Goal: Use online tool/utility: Utilize a website feature to perform a specific function

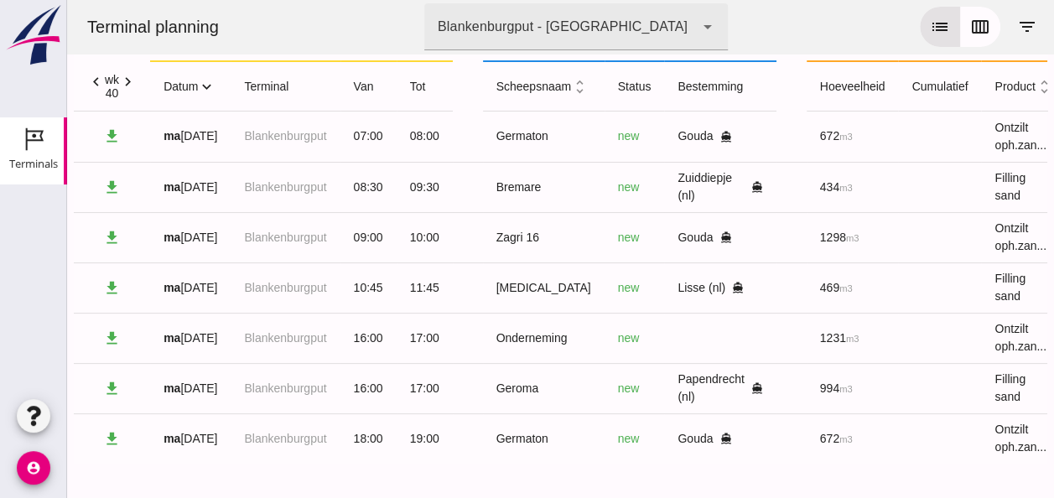
scroll to position [0, 444]
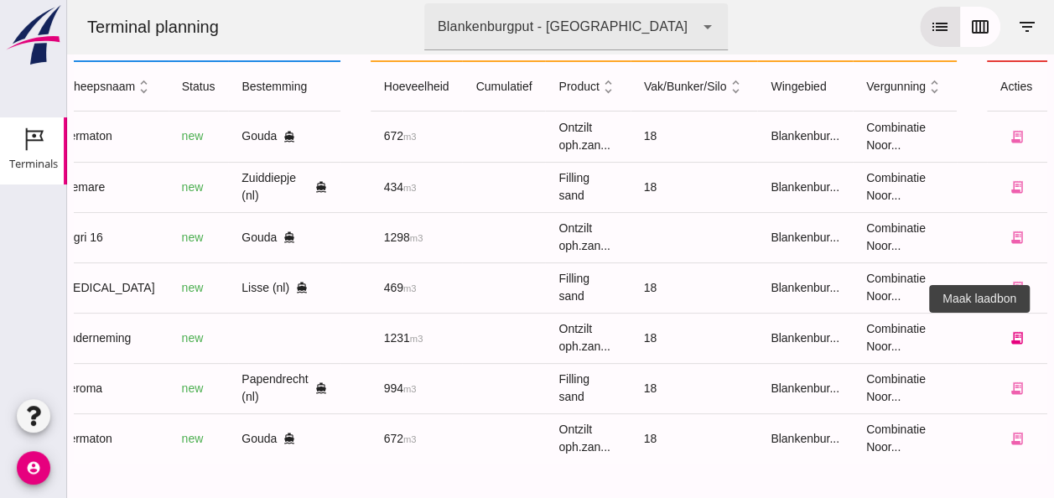
click at [1010, 330] on icon "receipt_long" at bounding box center [1017, 337] width 15 height 15
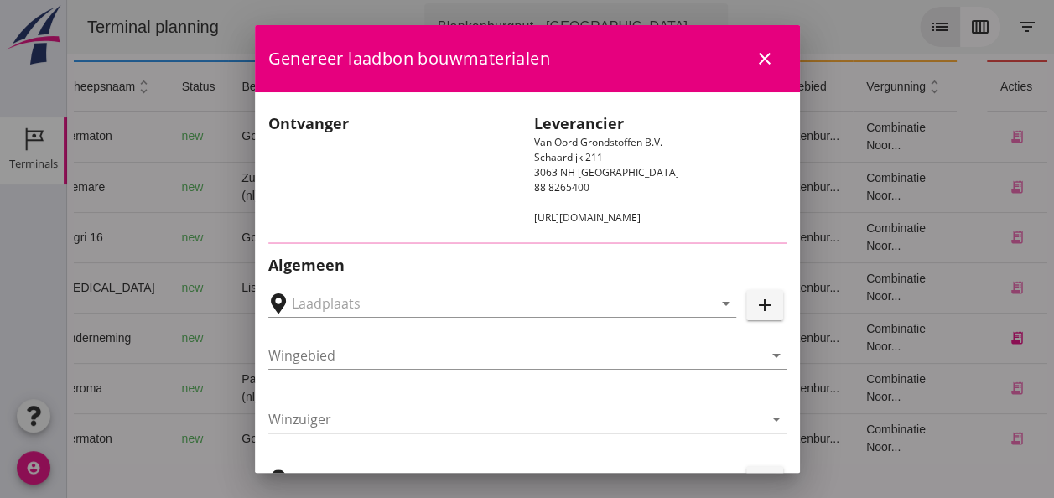
type input "Onderneming"
type input "[PERSON_NAME]"
type input "1231"
type input "Ontzilt oph.zand [75] (6120)"
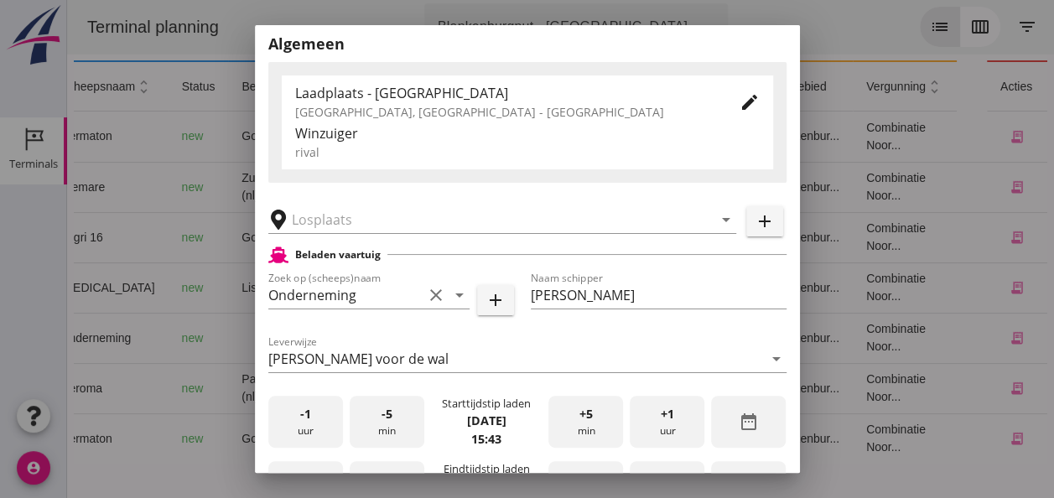
scroll to position [335, 0]
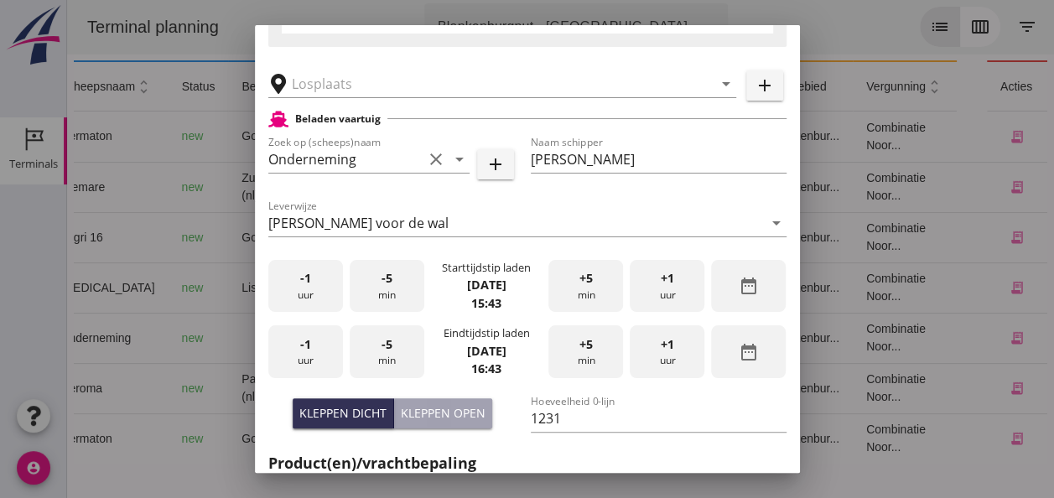
click at [308, 282] on span "-1" at bounding box center [305, 278] width 11 height 18
click at [371, 292] on div "-5 min" at bounding box center [387, 286] width 75 height 53
click at [300, 355] on div "-1 uur" at bounding box center [305, 351] width 75 height 53
click at [388, 352] on span "-5" at bounding box center [387, 344] width 11 height 18
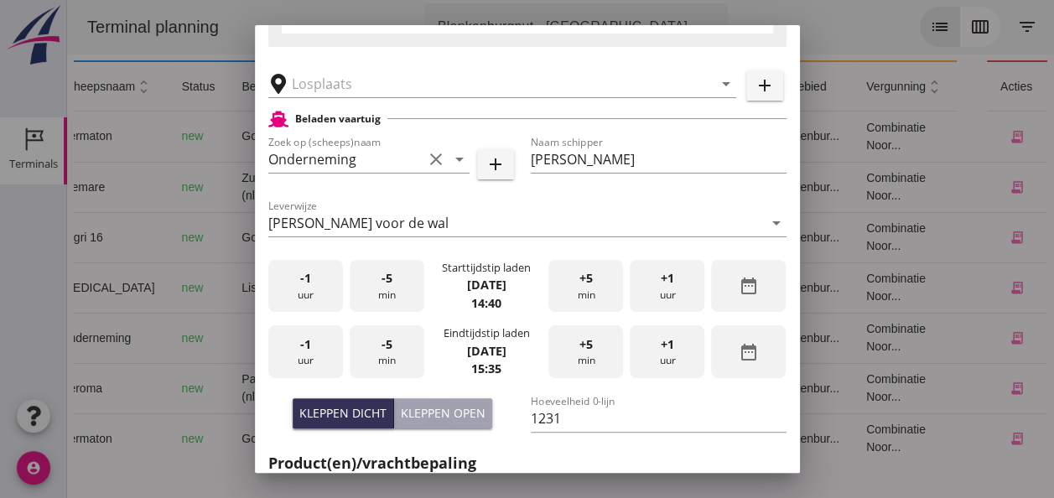
click at [413, 415] on div "Kleppen open" at bounding box center [443, 413] width 85 height 18
type input "1003"
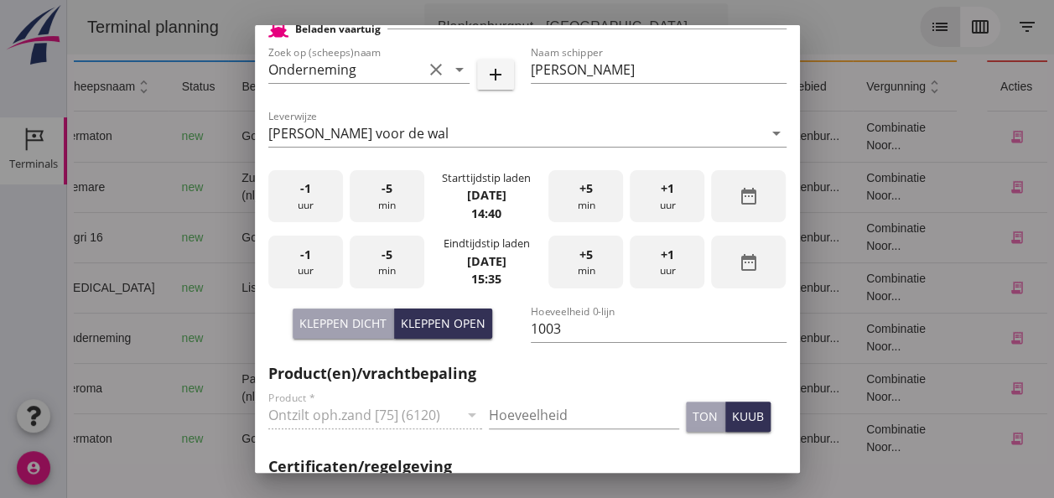
scroll to position [587, 0]
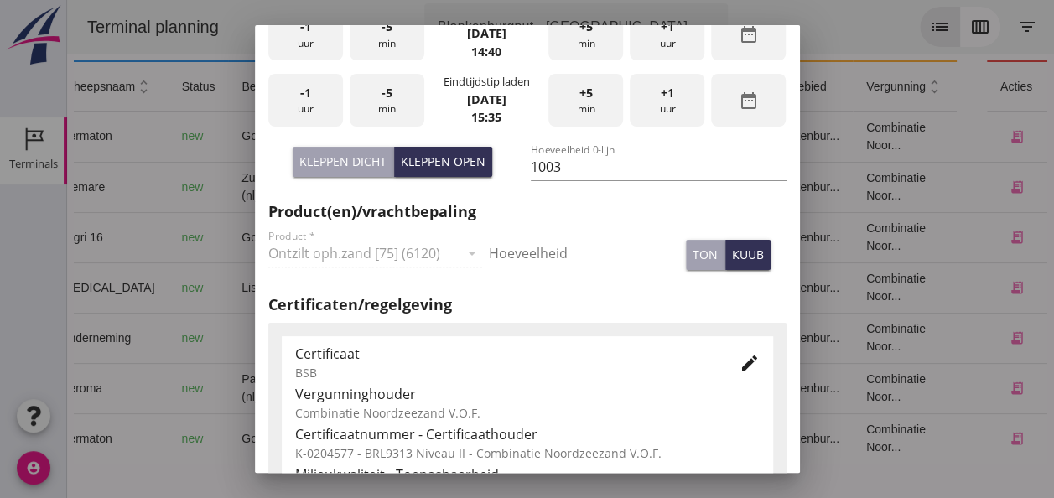
click at [515, 247] on input "Hoeveelheid" at bounding box center [584, 253] width 190 height 27
type input "1003"
click at [746, 268] on button "kuub" at bounding box center [747, 255] width 45 height 30
click at [740, 359] on icon "edit" at bounding box center [750, 363] width 20 height 20
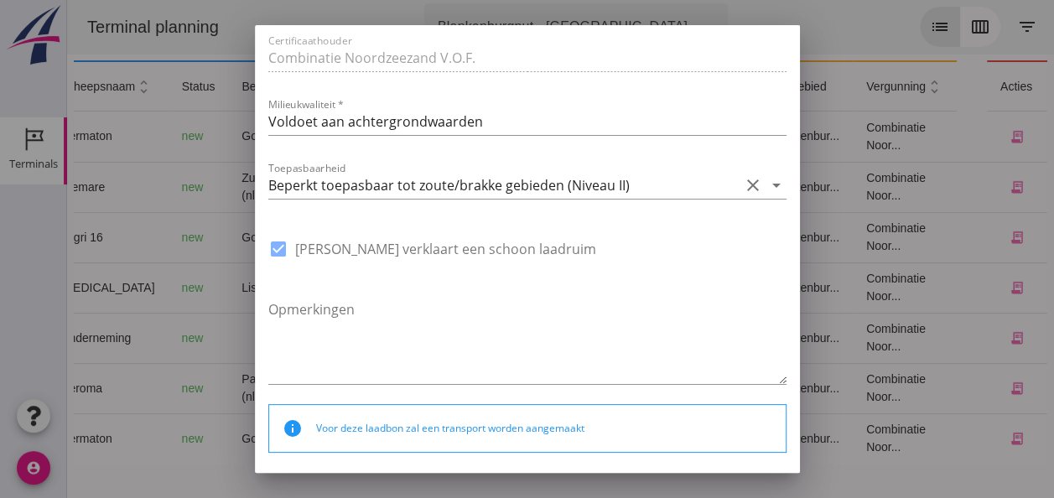
scroll to position [1258, 0]
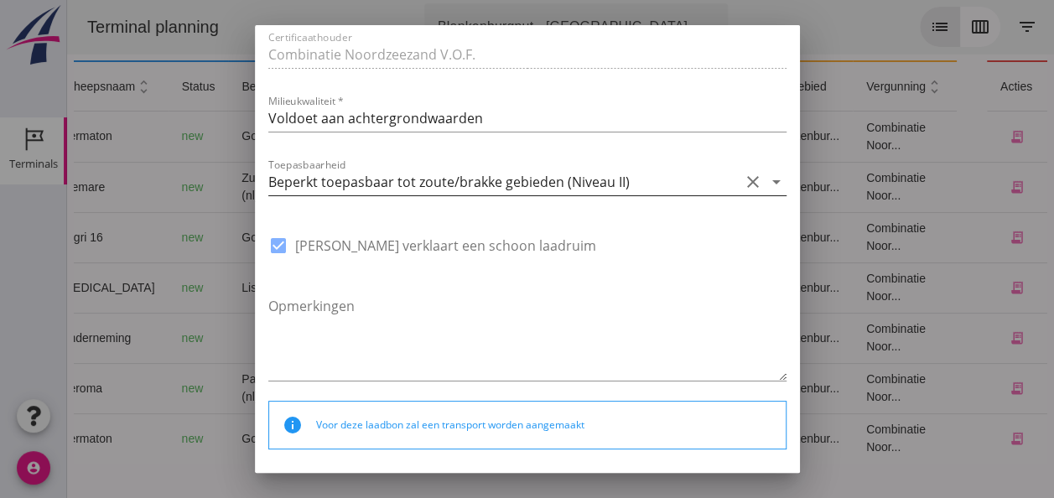
click at [766, 177] on icon "arrow_drop_down" at bounding box center [776, 182] width 20 height 20
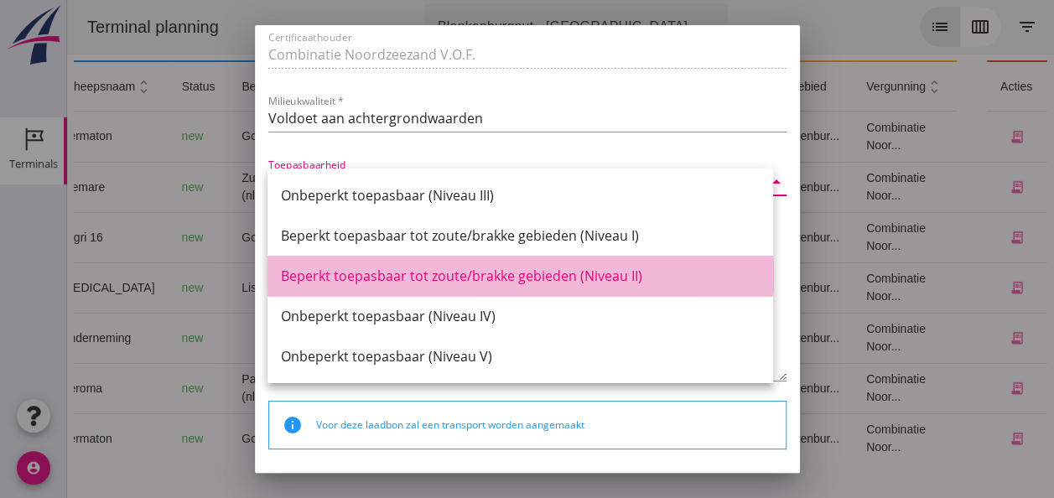
click at [617, 278] on div "Beperkt toepasbaar tot zoute/brakke gebieden (Niveau II)" at bounding box center [520, 276] width 479 height 20
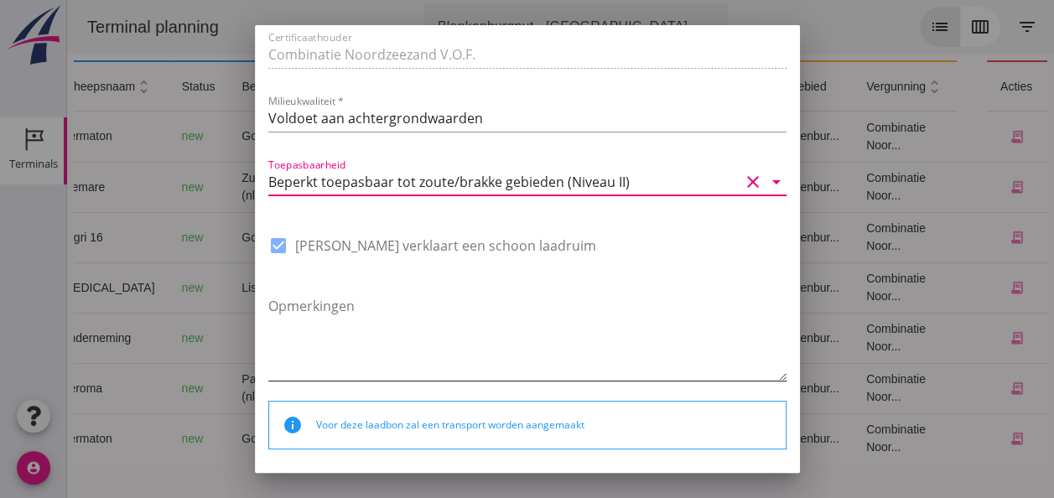
scroll to position [1310, 0]
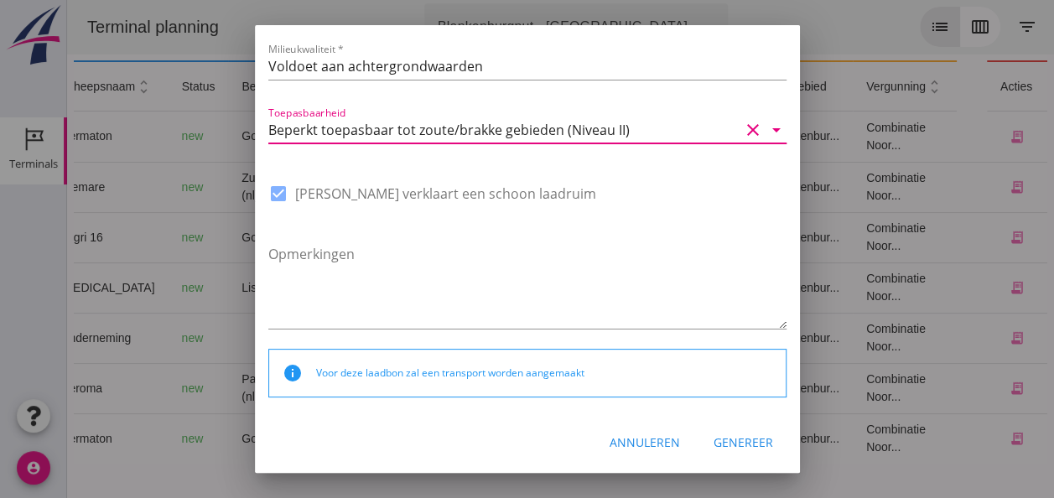
click at [736, 439] on div "Genereer" at bounding box center [744, 443] width 60 height 18
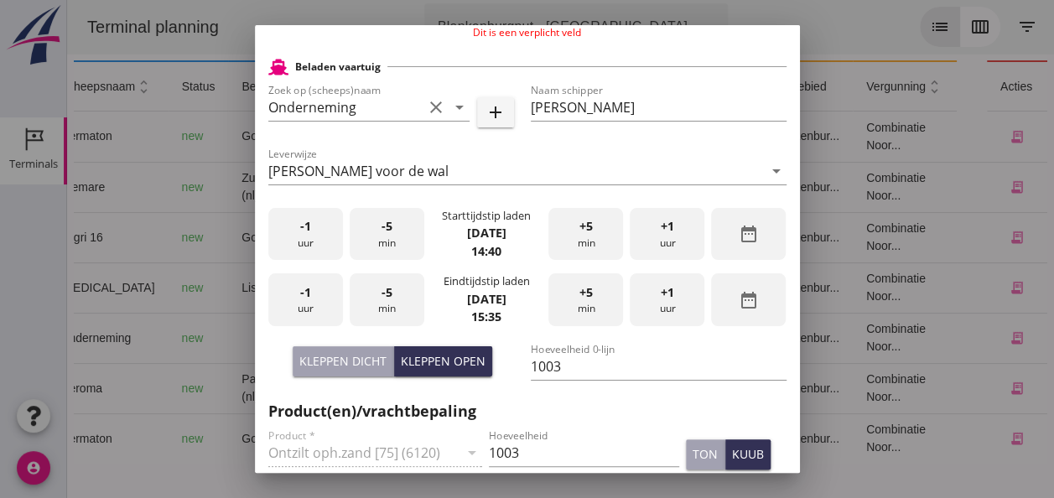
scroll to position [81, 0]
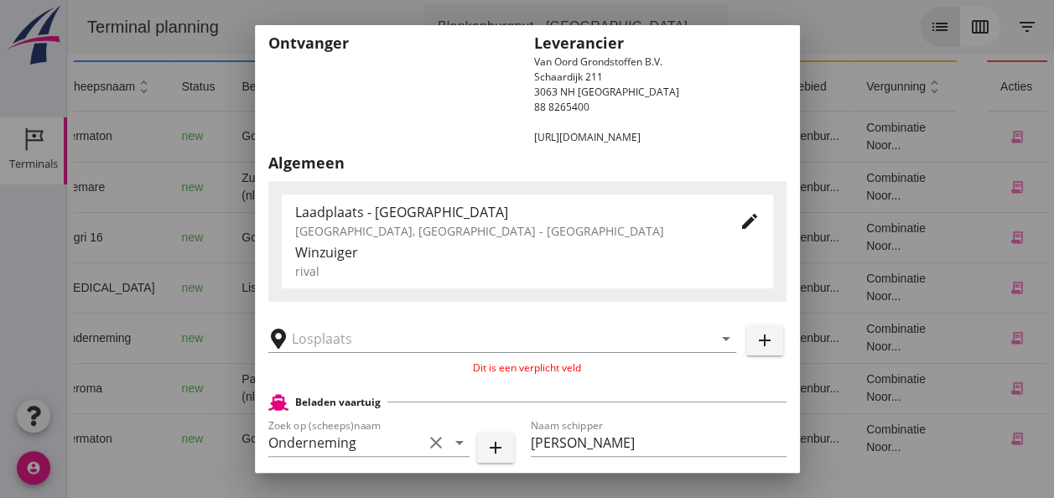
click at [755, 343] on icon "add" at bounding box center [765, 340] width 20 height 20
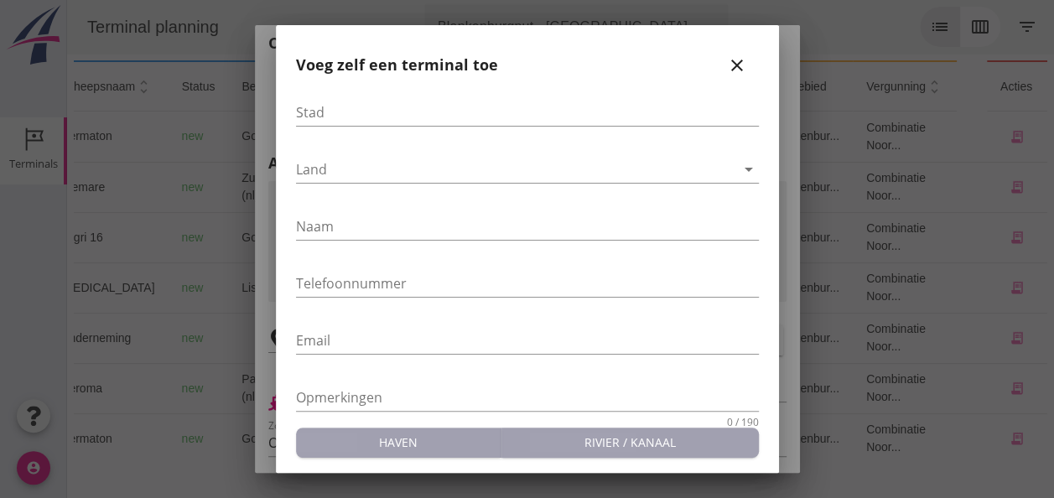
click at [728, 66] on icon "close" at bounding box center [737, 65] width 20 height 20
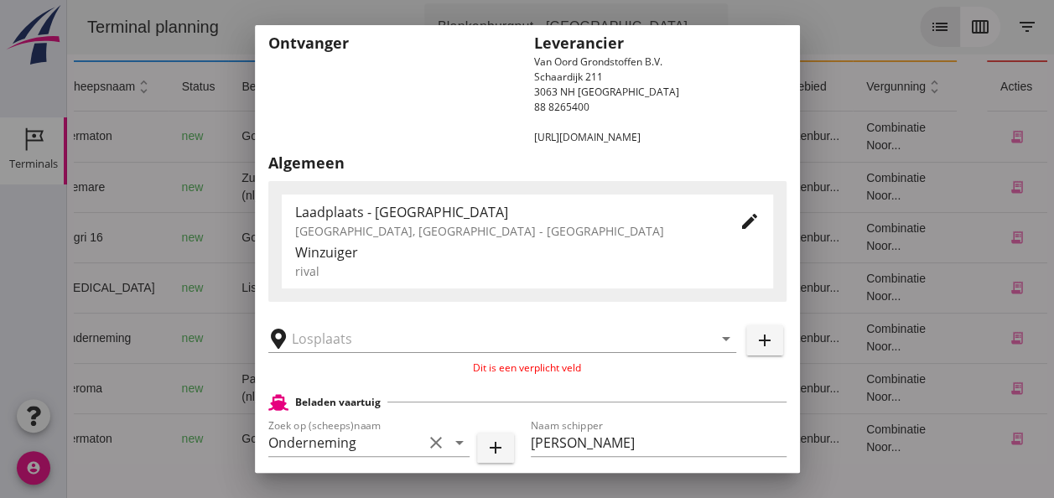
click at [275, 404] on use at bounding box center [278, 402] width 20 height 16
drag, startPoint x: 408, startPoint y: 387, endPoint x: 574, endPoint y: 362, distance: 167.9
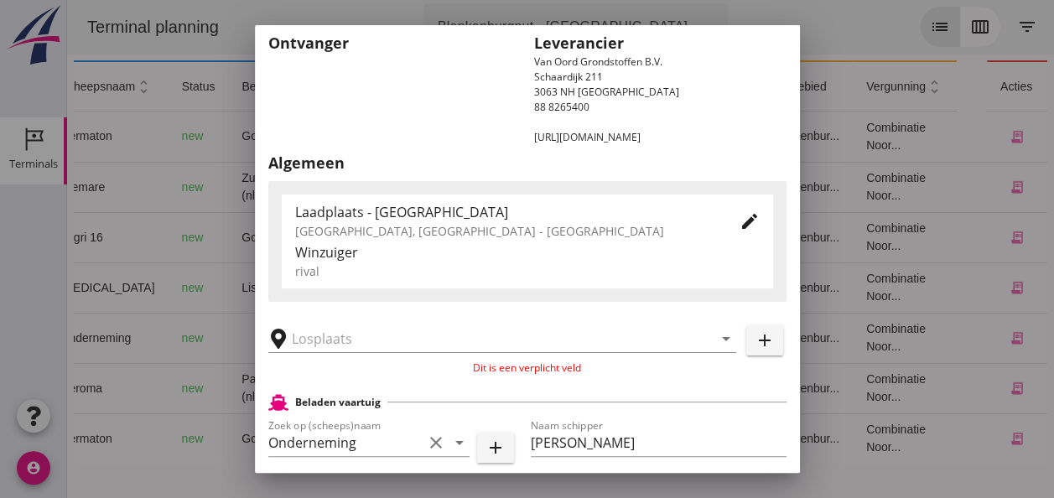
click at [716, 337] on icon "arrow_drop_down" at bounding box center [726, 339] width 20 height 20
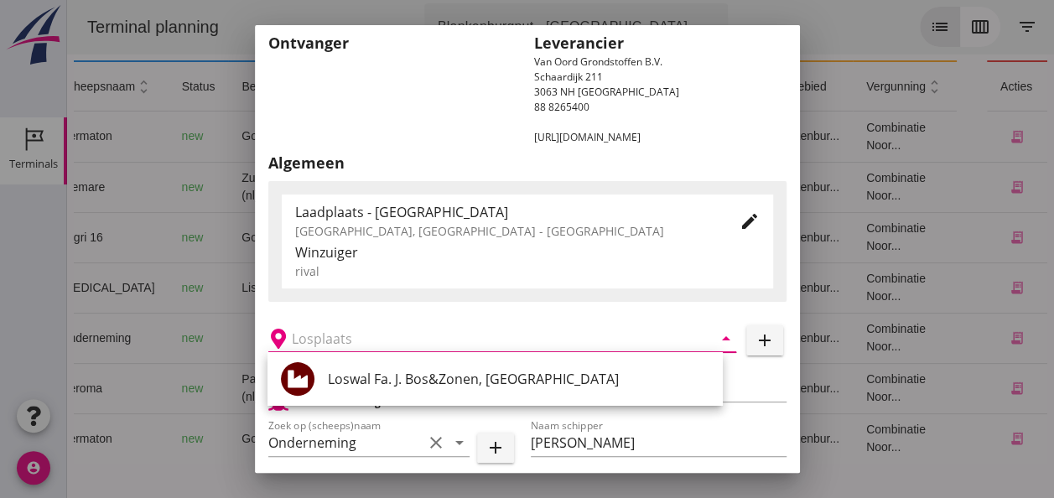
click at [716, 337] on icon "arrow_drop_down" at bounding box center [726, 339] width 20 height 20
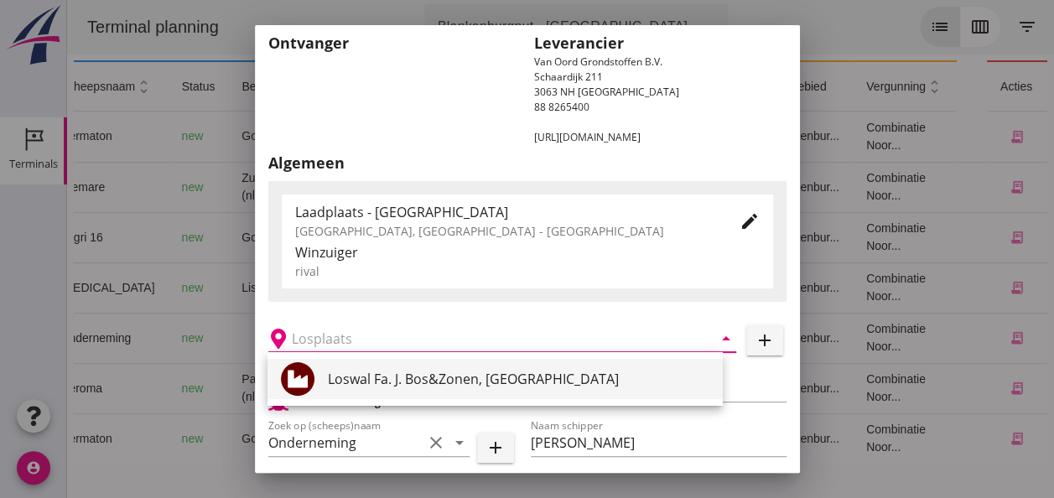
click at [367, 383] on div "Loswal Fa. J. Bos&Zonen, [GEOGRAPHIC_DATA]" at bounding box center [519, 379] width 382 height 20
type input "Loswal Fa. J. Bos&Zonen, [GEOGRAPHIC_DATA]"
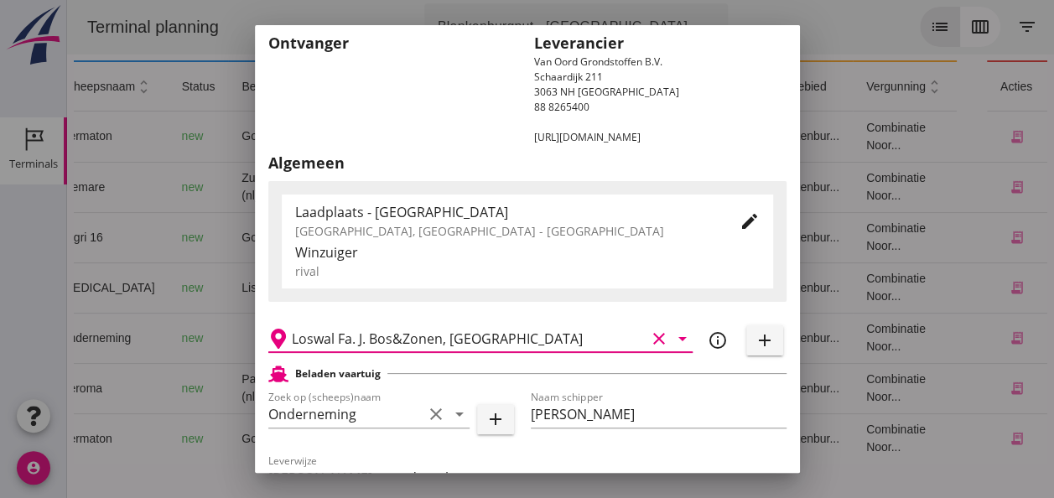
click at [392, 369] on div "Beladen vaartuig" at bounding box center [527, 374] width 518 height 20
click at [394, 367] on div "Beladen vaartuig" at bounding box center [527, 374] width 518 height 20
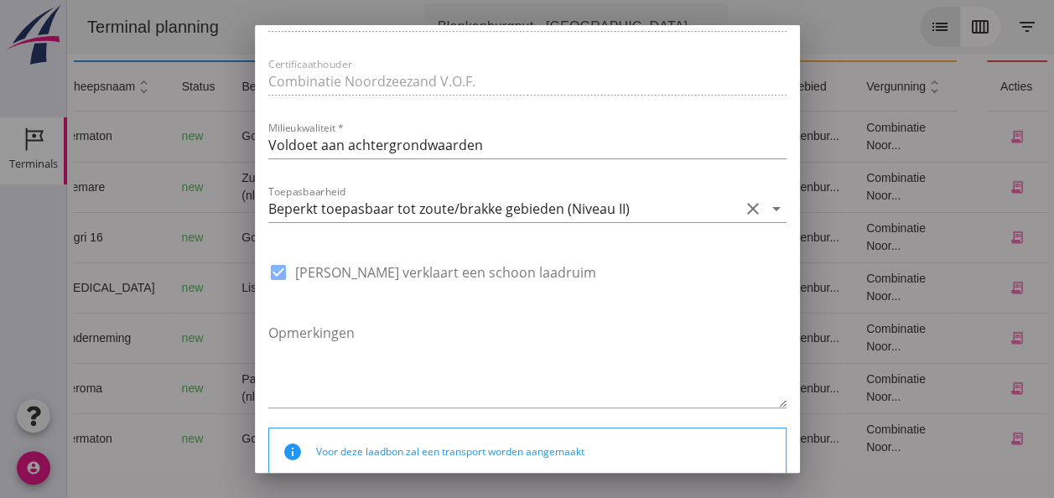
scroll to position [1310, 0]
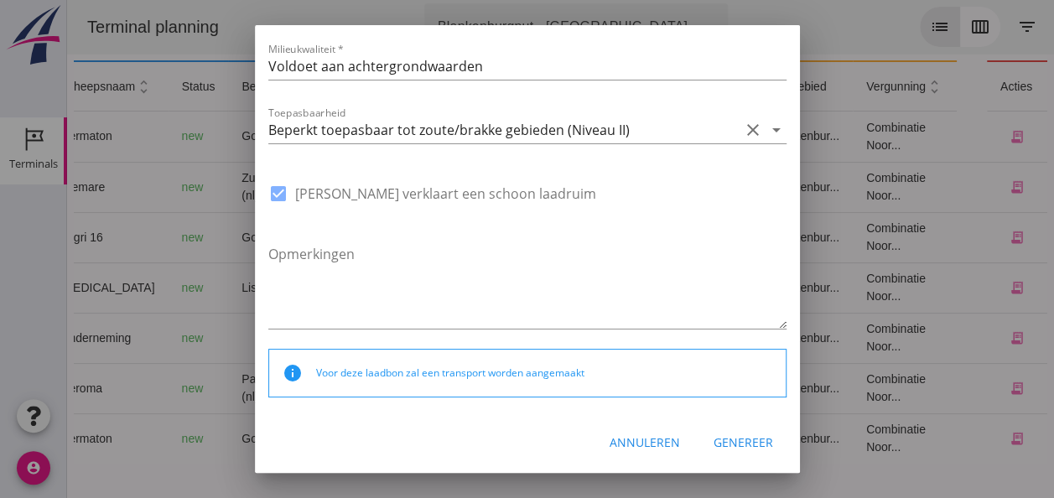
click at [723, 434] on div "Genereer" at bounding box center [744, 443] width 60 height 18
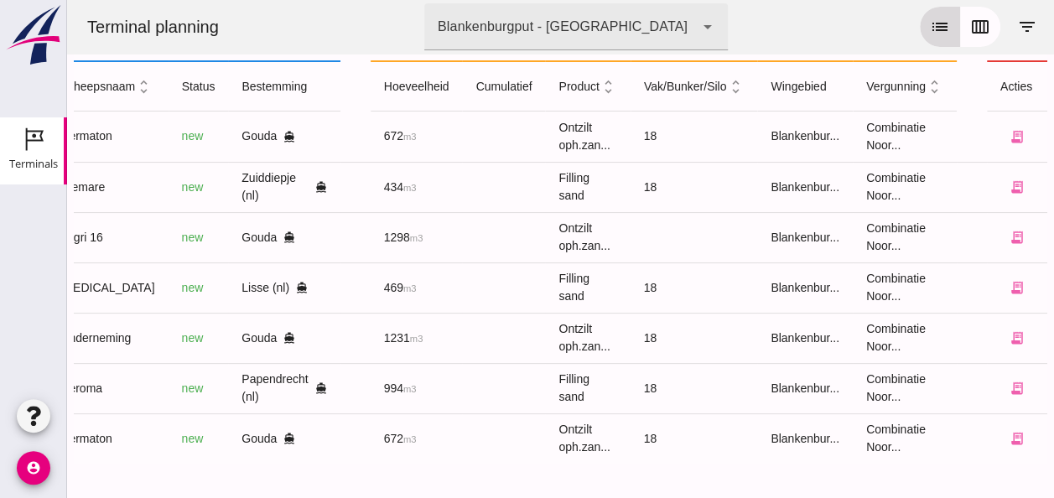
click at [970, 22] on icon "calendar_view_week" at bounding box center [980, 27] width 20 height 20
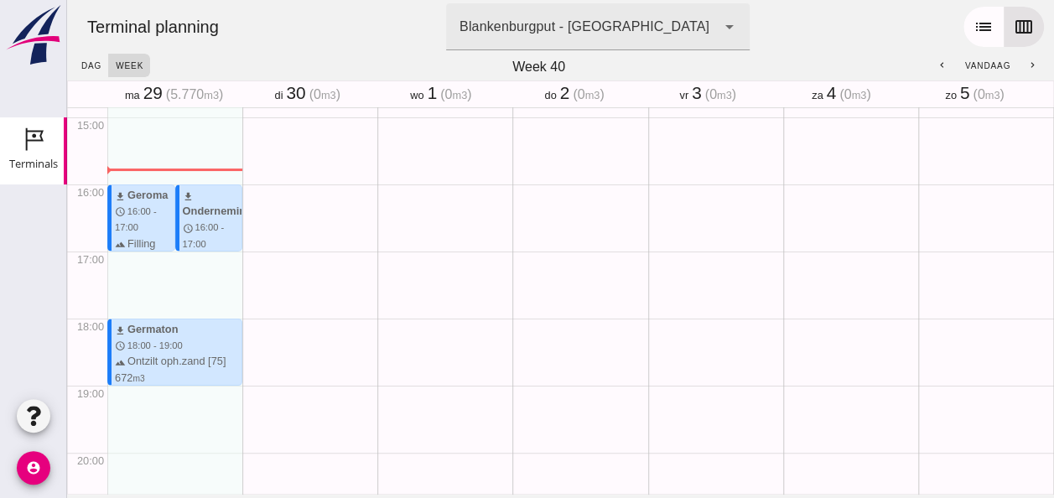
scroll to position [1006, 0]
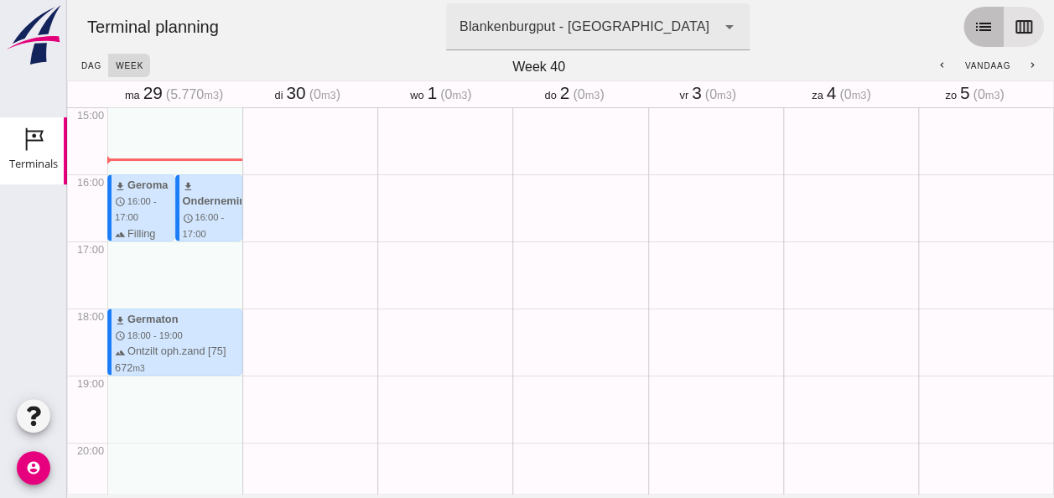
click at [974, 20] on icon "list" at bounding box center [984, 27] width 20 height 20
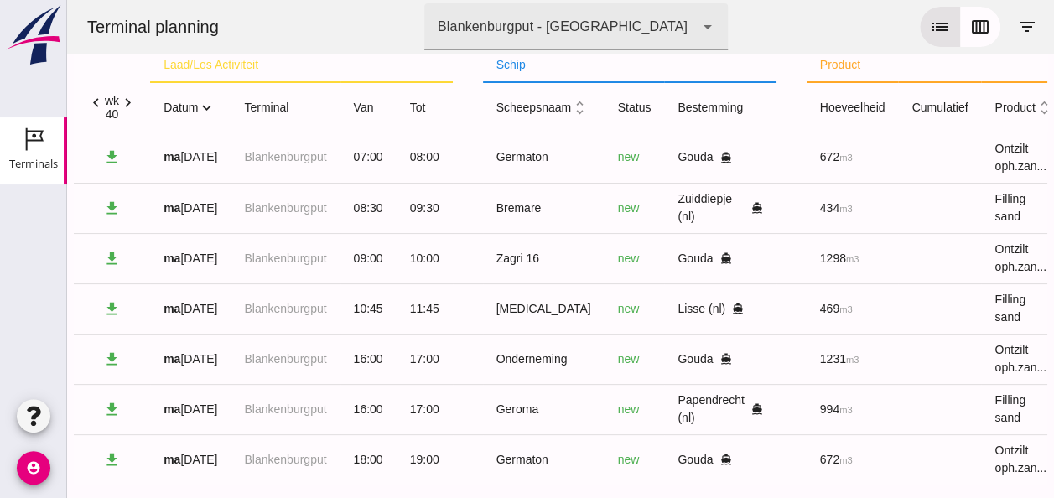
scroll to position [0, 0]
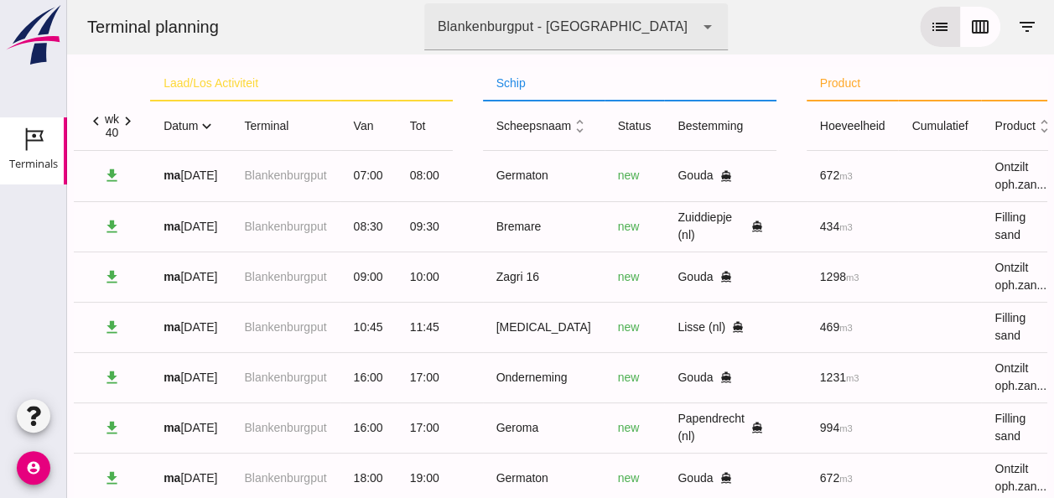
click at [210, 127] on icon "expand_more" at bounding box center [207, 126] width 18 height 18
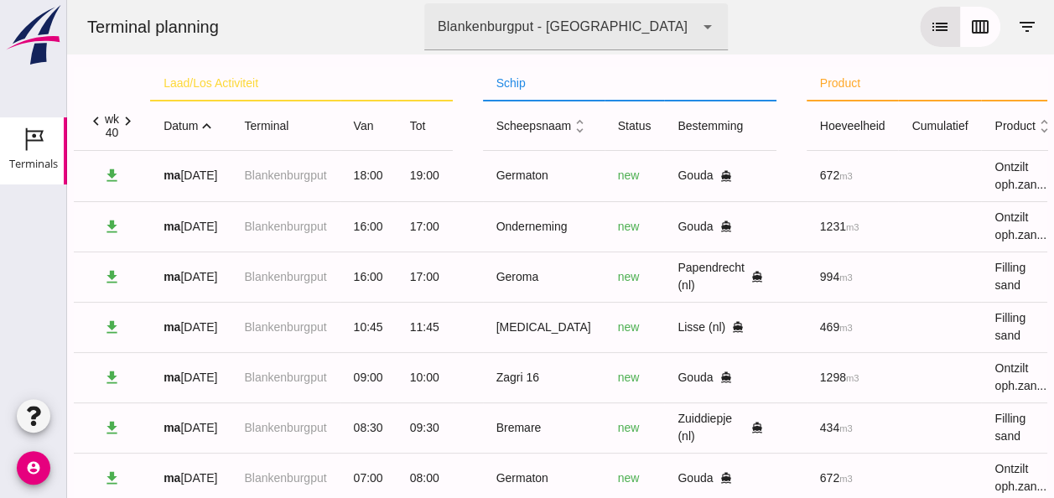
click at [215, 131] on icon "expand_less" at bounding box center [207, 126] width 18 height 18
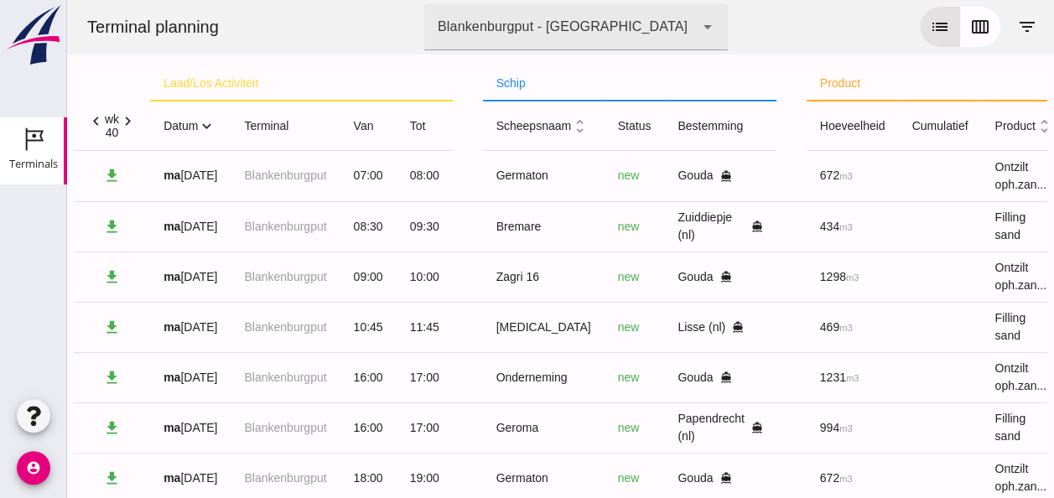
click at [211, 127] on icon "expand_more" at bounding box center [207, 126] width 18 height 18
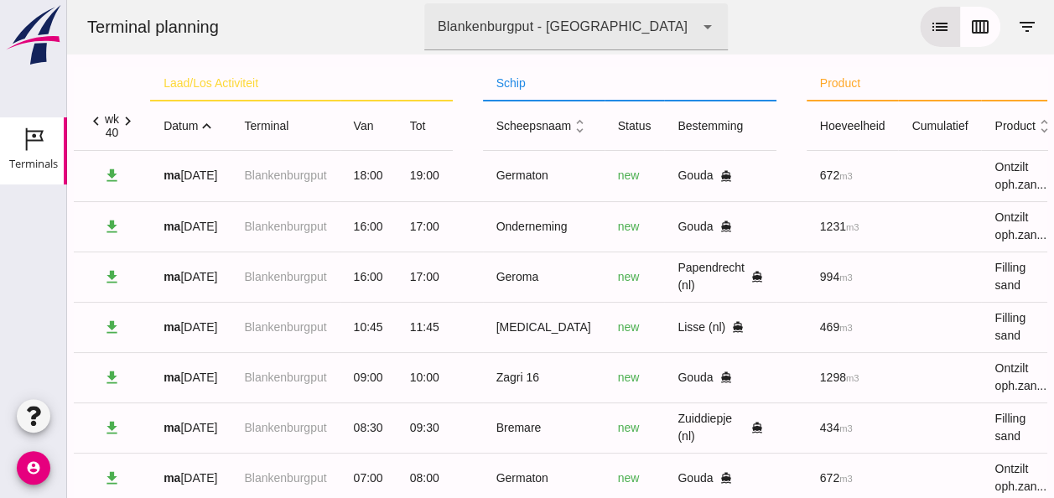
click at [218, 127] on th "datum expand_less" at bounding box center [190, 126] width 81 height 50
click at [213, 127] on icon "expand_less" at bounding box center [207, 126] width 18 height 18
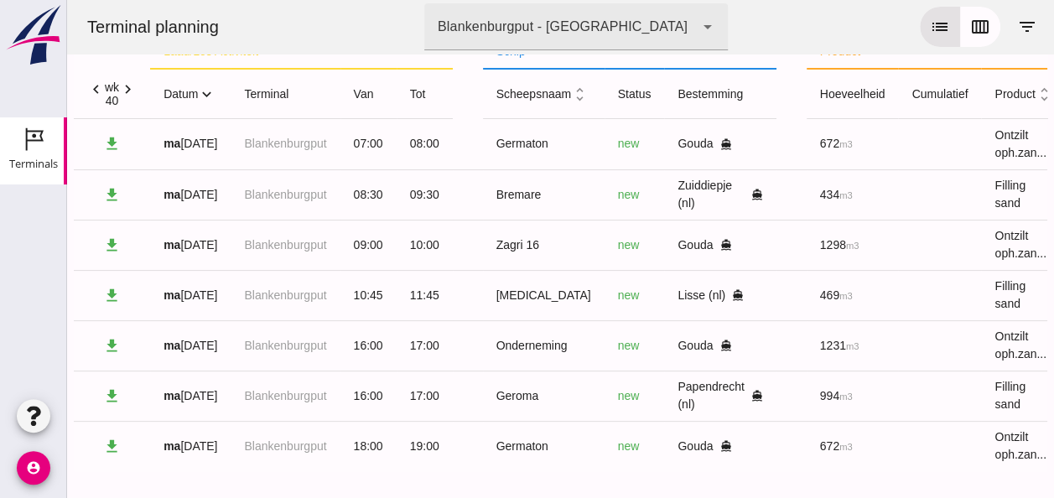
scroll to position [52, 0]
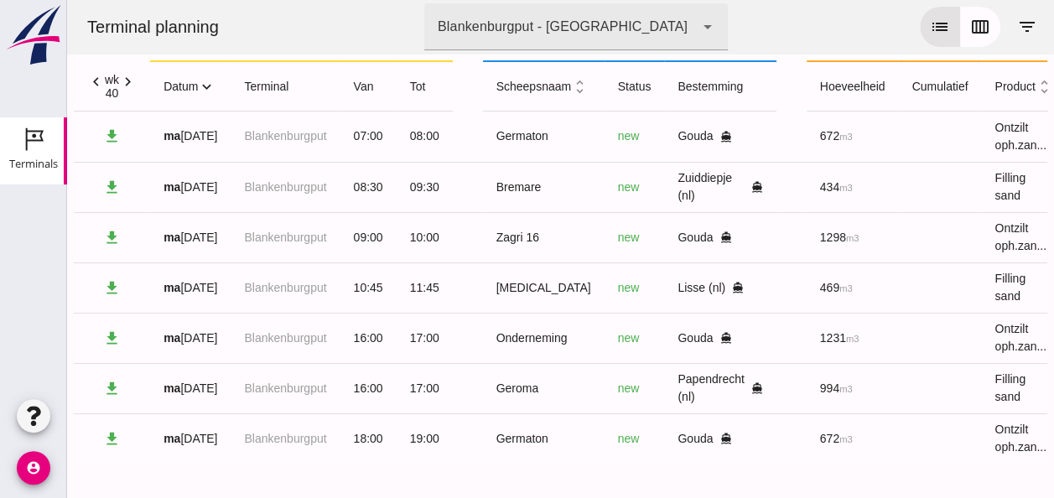
click at [212, 78] on icon "expand_more" at bounding box center [207, 87] width 18 height 18
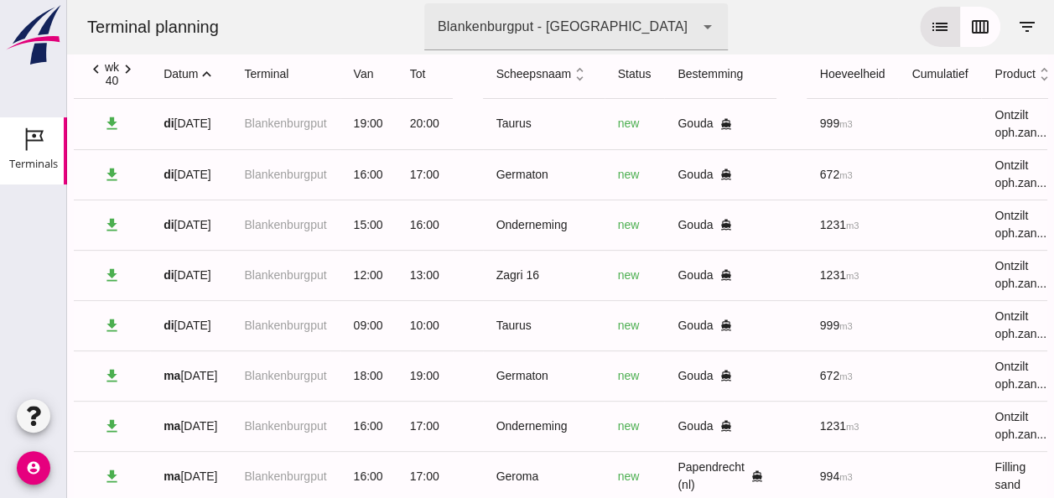
click at [211, 73] on icon "expand_less" at bounding box center [207, 74] width 18 height 18
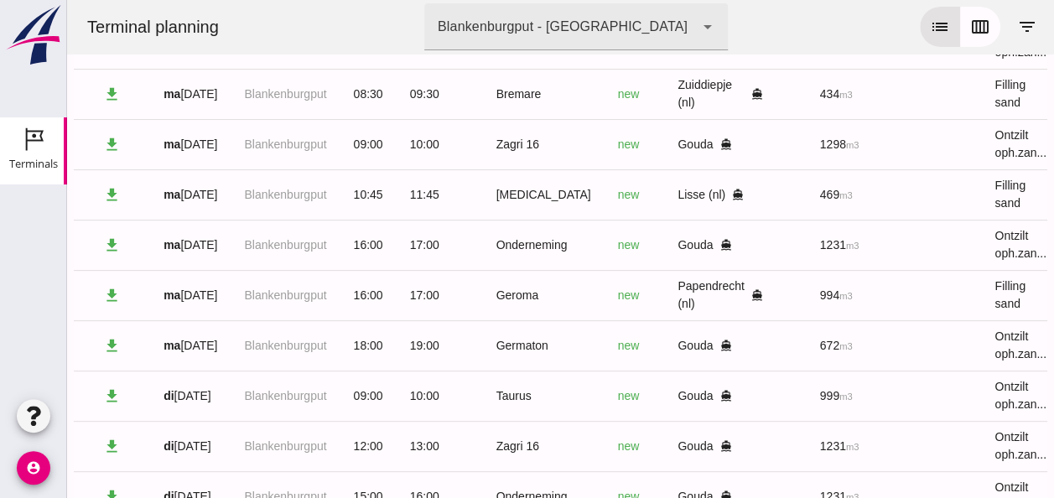
scroll to position [304, 0]
